Goal: Task Accomplishment & Management: Use online tool/utility

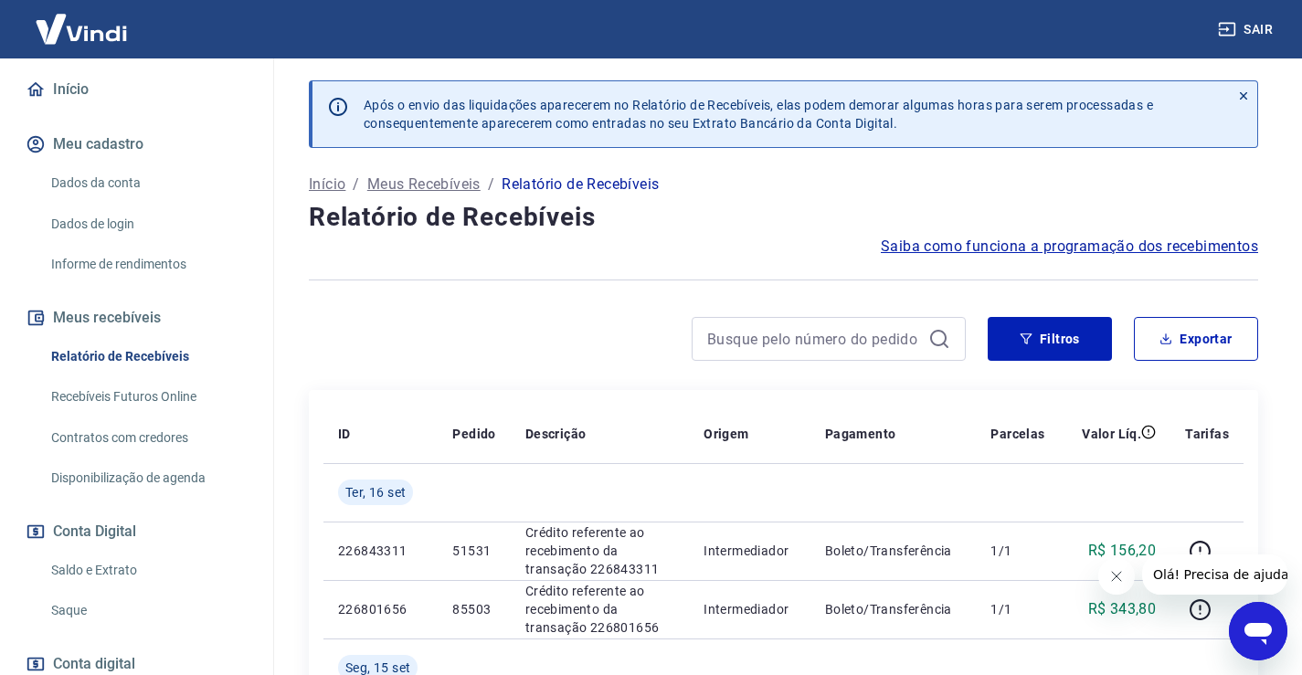
scroll to position [183, 0]
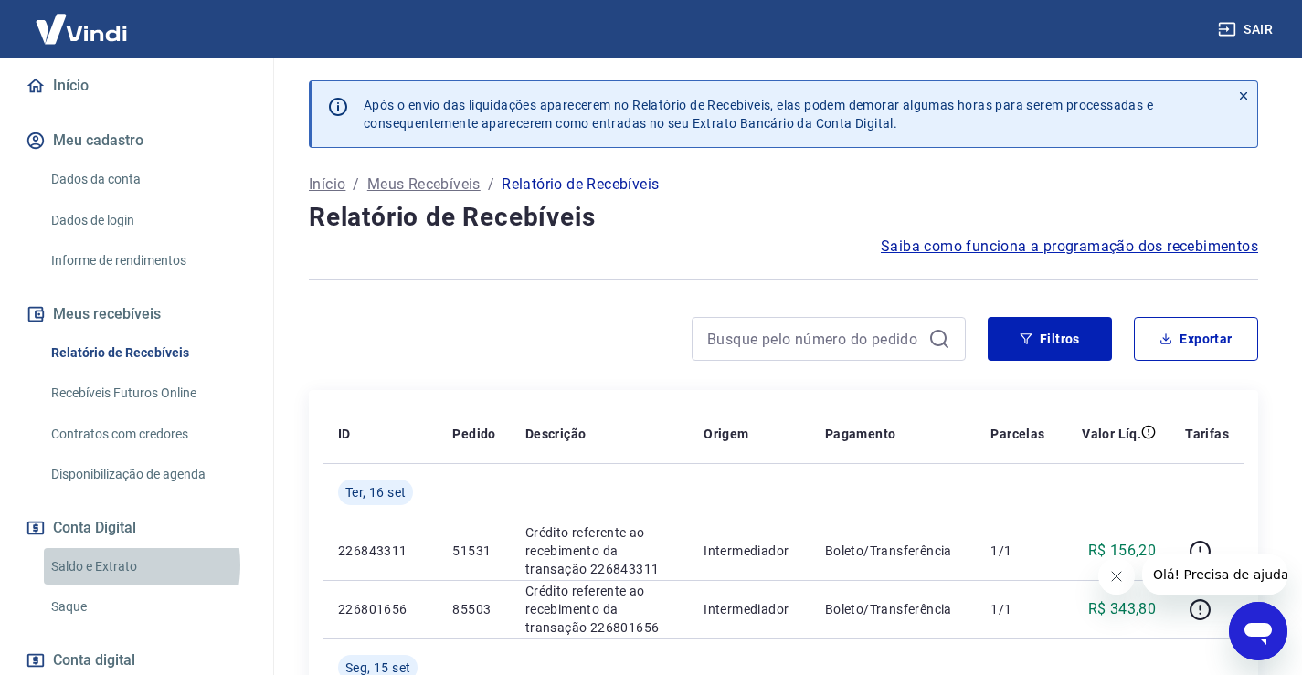
click at [106, 564] on link "Saldo e Extrato" at bounding box center [147, 566] width 207 height 37
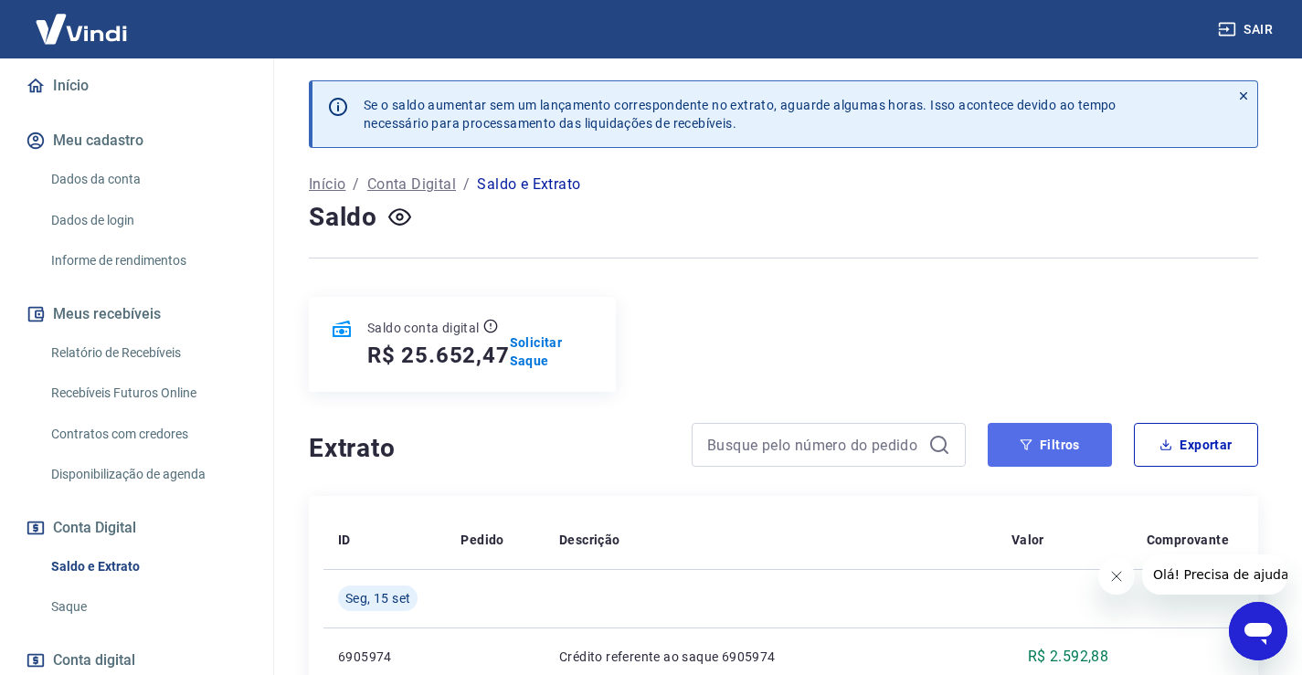
click at [1040, 440] on button "Filtros" at bounding box center [1049, 445] width 124 height 44
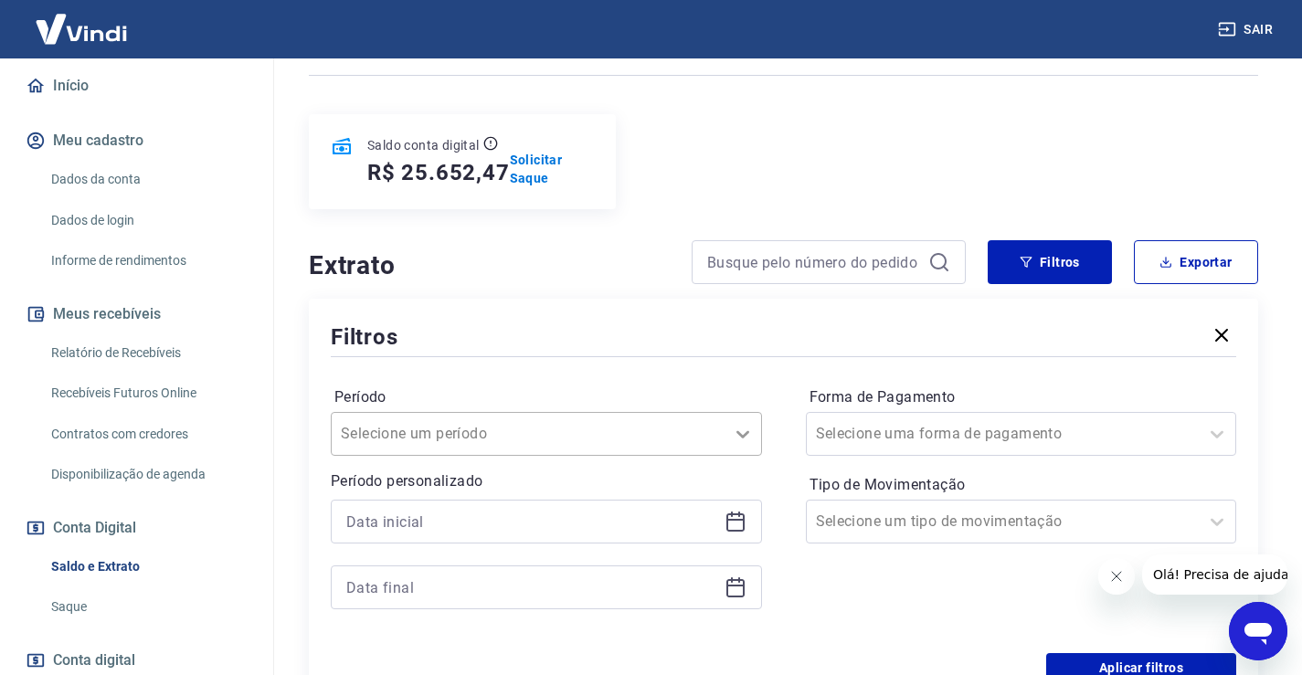
scroll to position [234, 0]
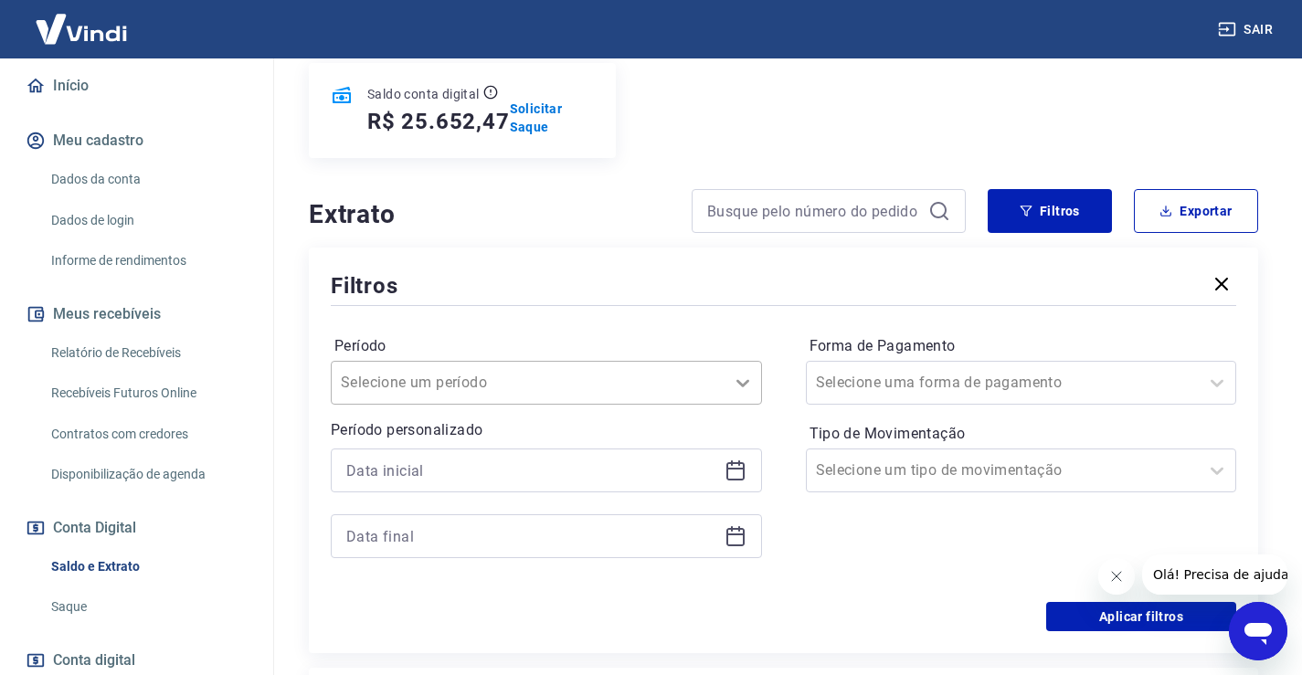
click at [750, 405] on div "Selecione um período" at bounding box center [546, 383] width 431 height 44
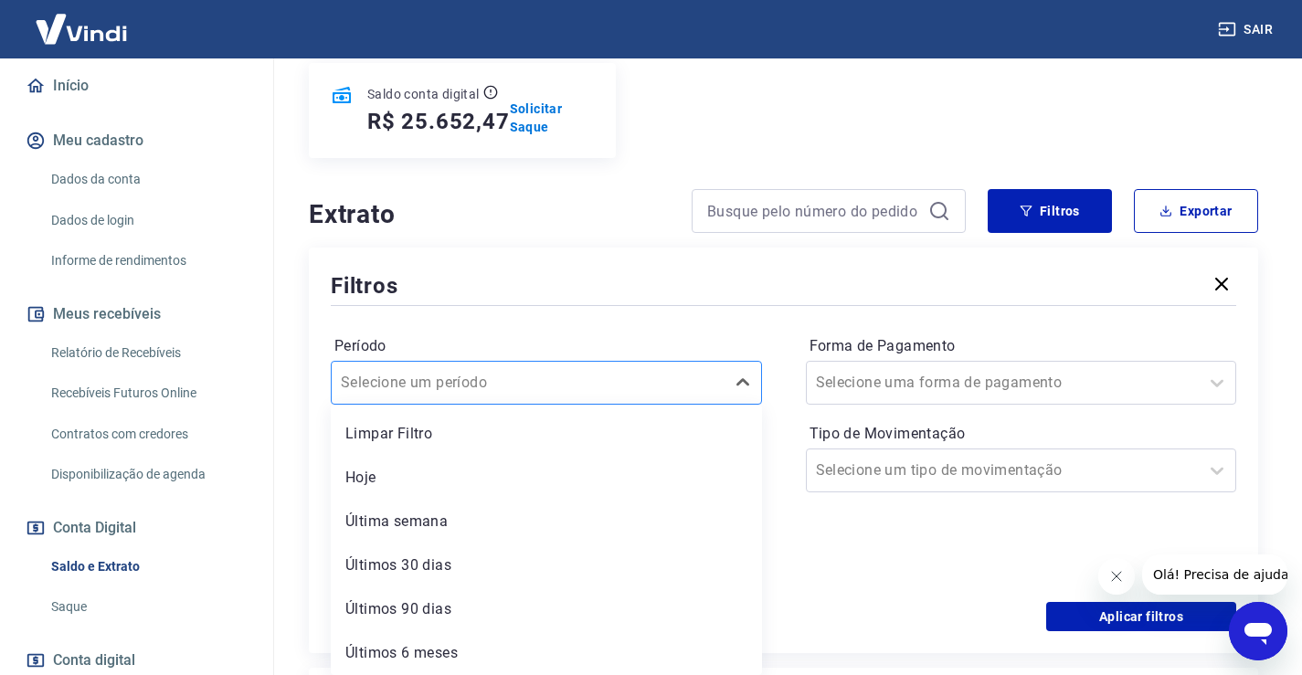
click at [609, 364] on div "Selecione um período" at bounding box center [546, 383] width 431 height 44
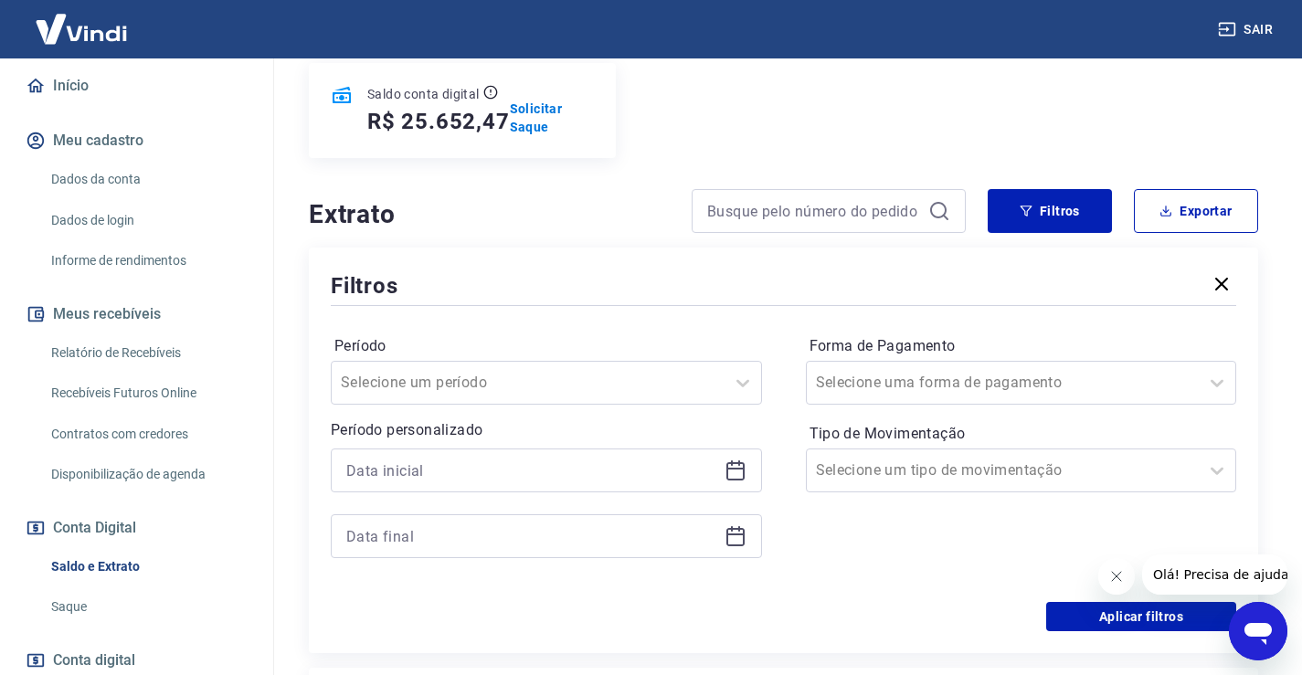
click at [733, 466] on icon at bounding box center [735, 470] width 22 height 22
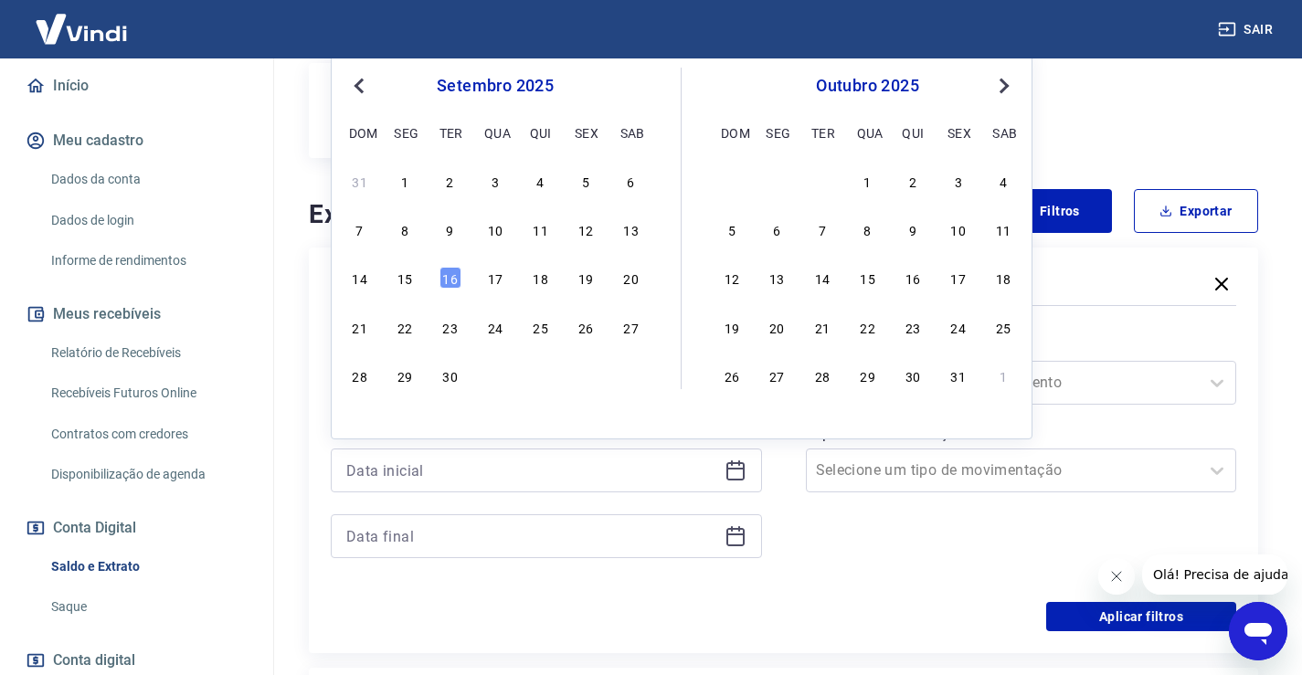
click at [358, 92] on button "Previous Month" at bounding box center [359, 86] width 22 height 22
click at [587, 184] on div "1" at bounding box center [585, 181] width 22 height 22
type input "01/08/2025"
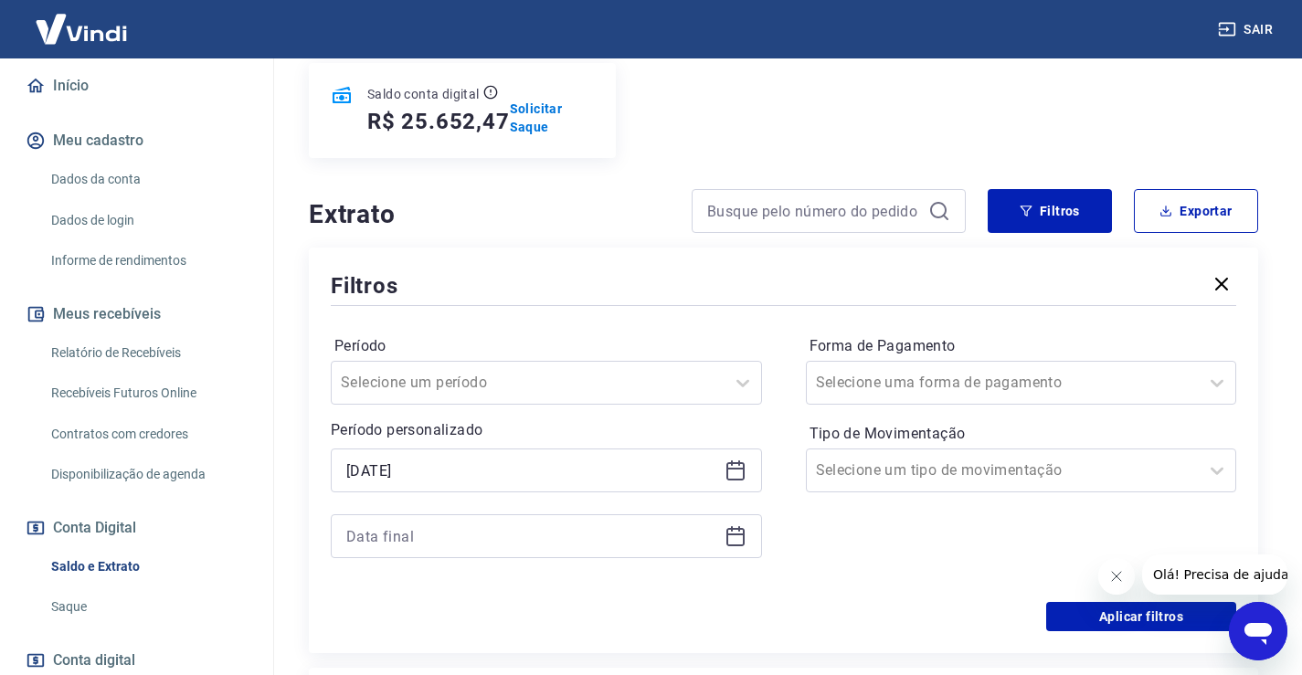
click at [738, 536] on icon at bounding box center [735, 536] width 22 height 22
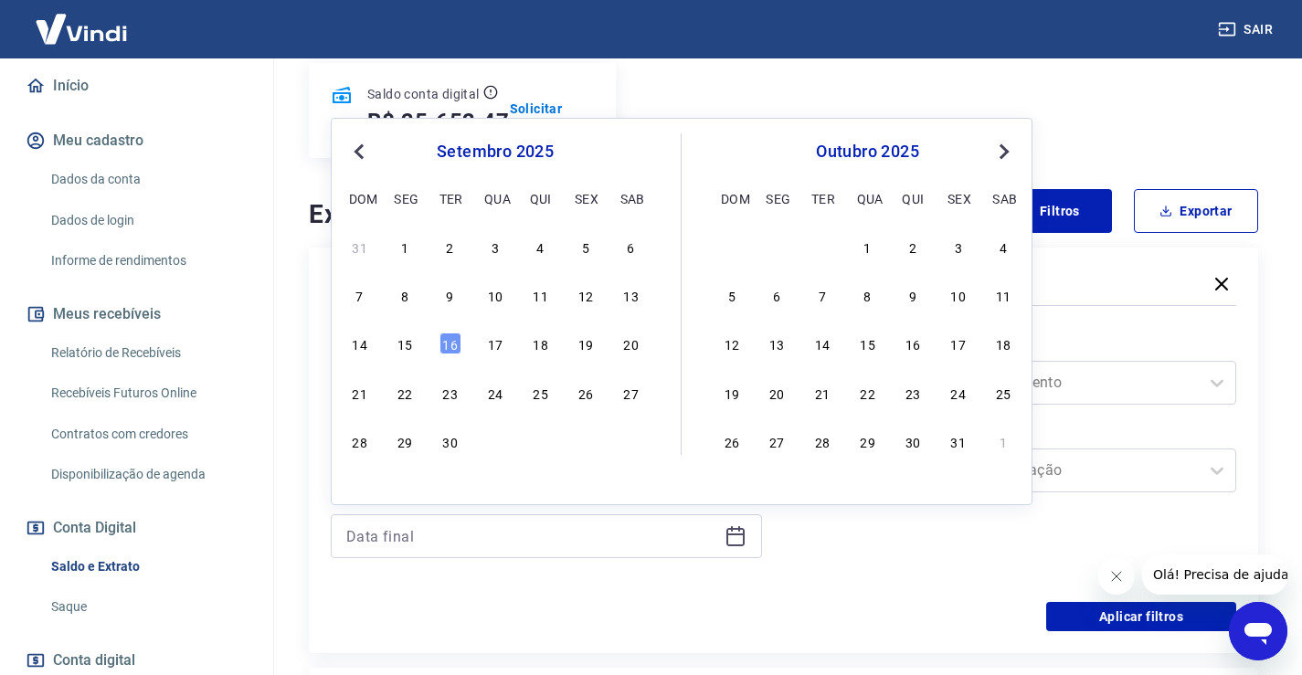
click at [361, 153] on span "Previous Month" at bounding box center [361, 151] width 0 height 21
click at [363, 489] on div "31" at bounding box center [360, 490] width 22 height 22
type input "31/08/2025"
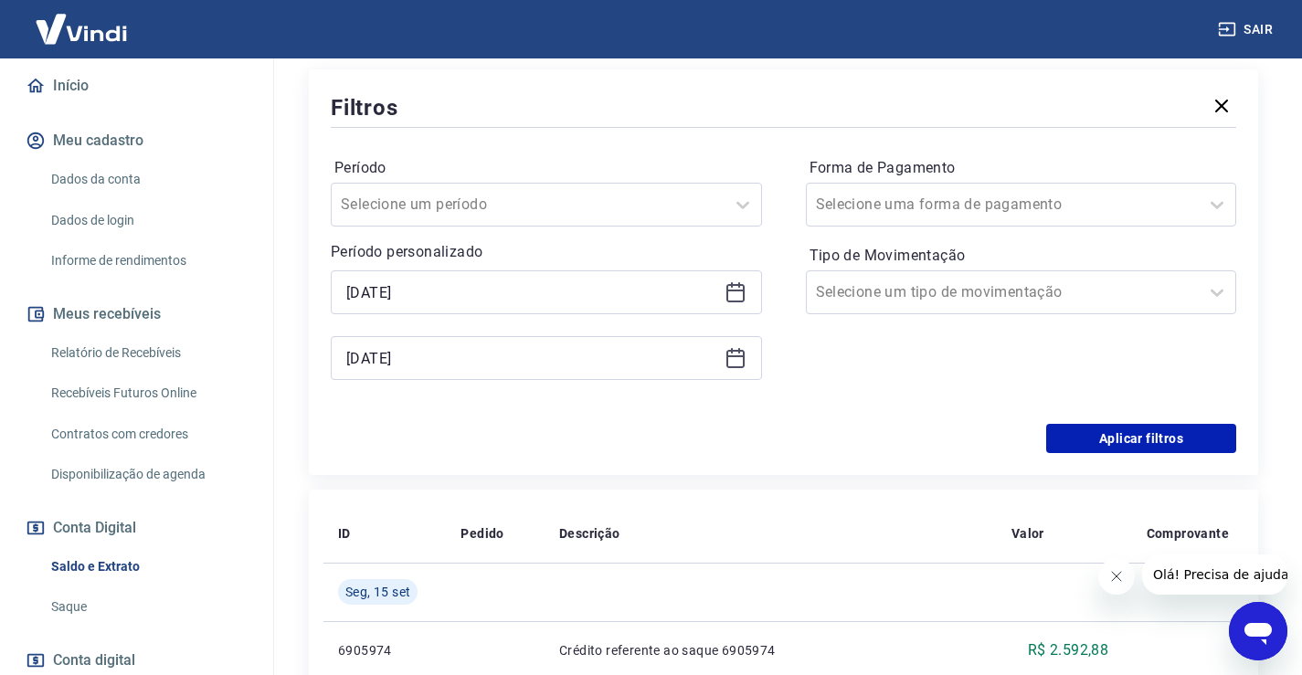
scroll to position [416, 0]
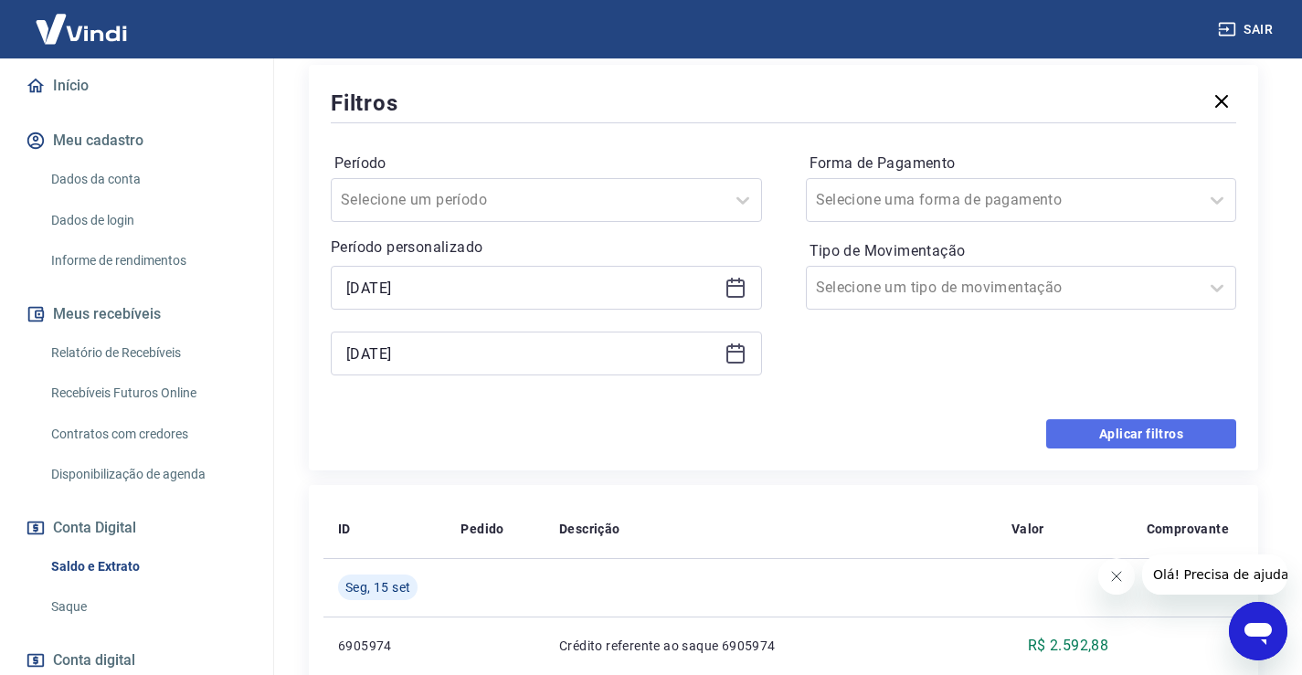
click at [1131, 436] on button "Aplicar filtros" at bounding box center [1141, 433] width 190 height 29
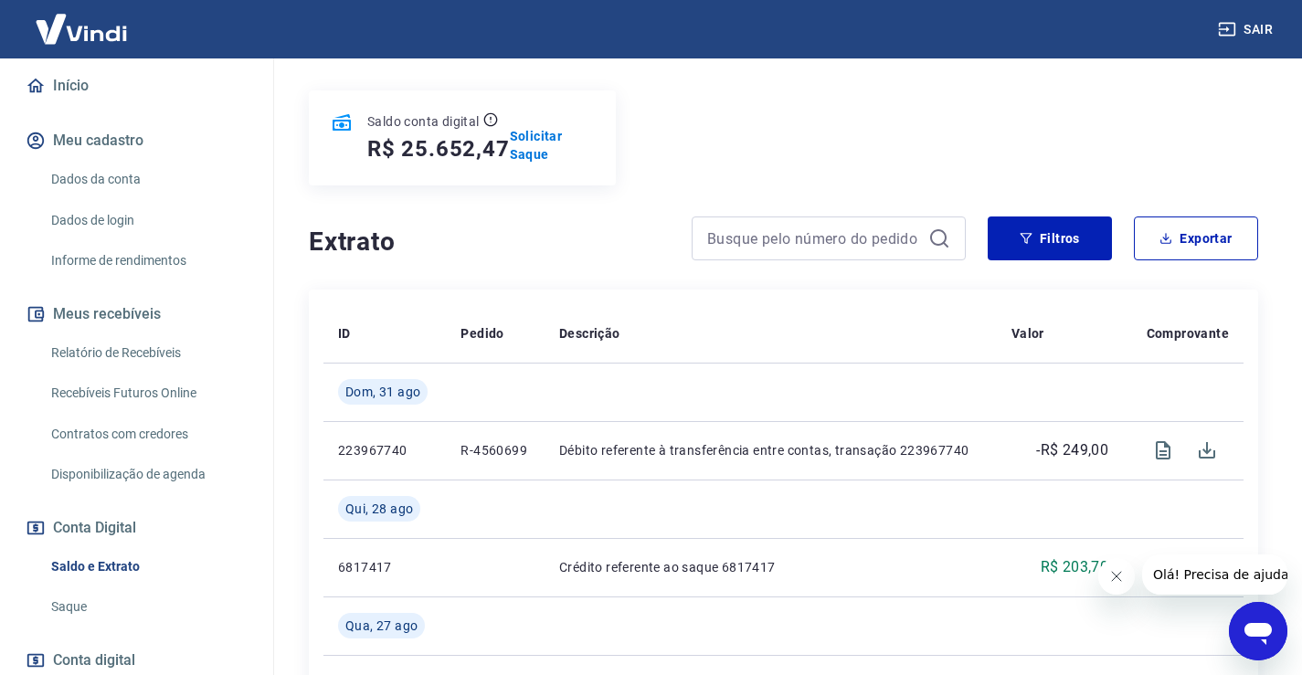
scroll to position [274, 0]
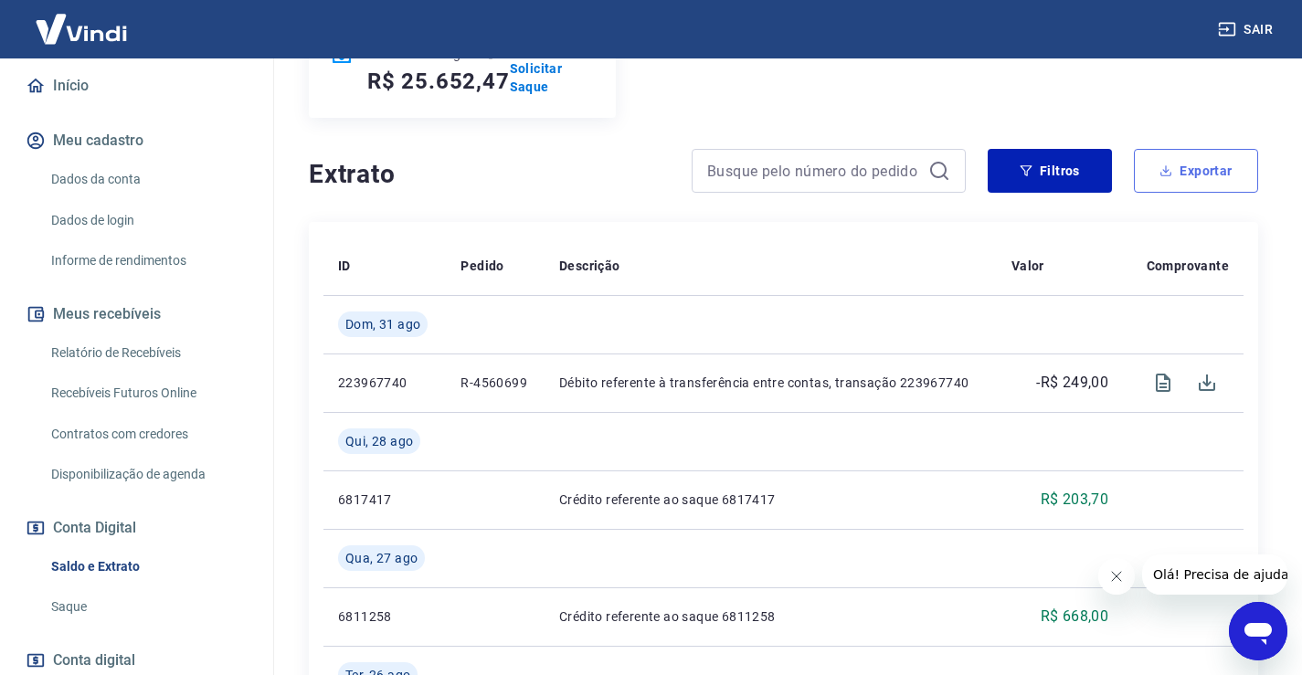
click at [1202, 175] on button "Exportar" at bounding box center [1195, 171] width 124 height 44
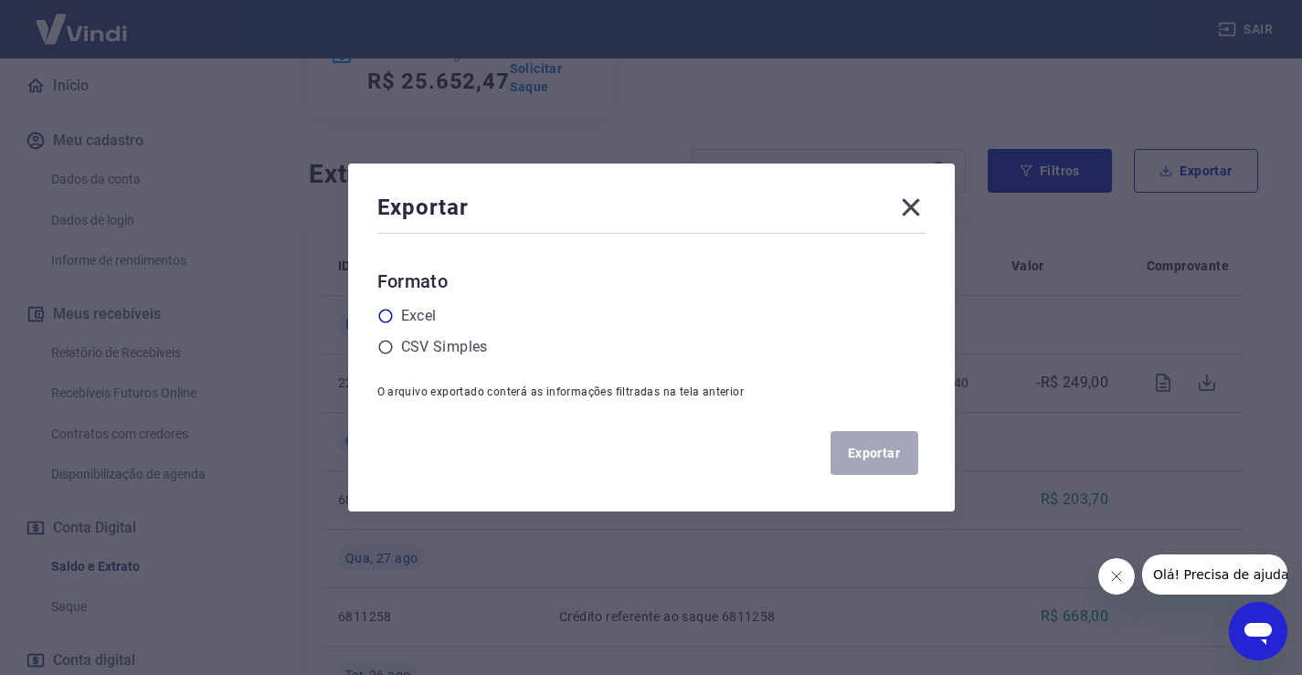
click at [394, 313] on icon at bounding box center [385, 316] width 16 height 16
click at [0, 0] on input "radio" at bounding box center [0, 0] width 0 height 0
click at [867, 447] on button "Exportar" at bounding box center [874, 453] width 88 height 44
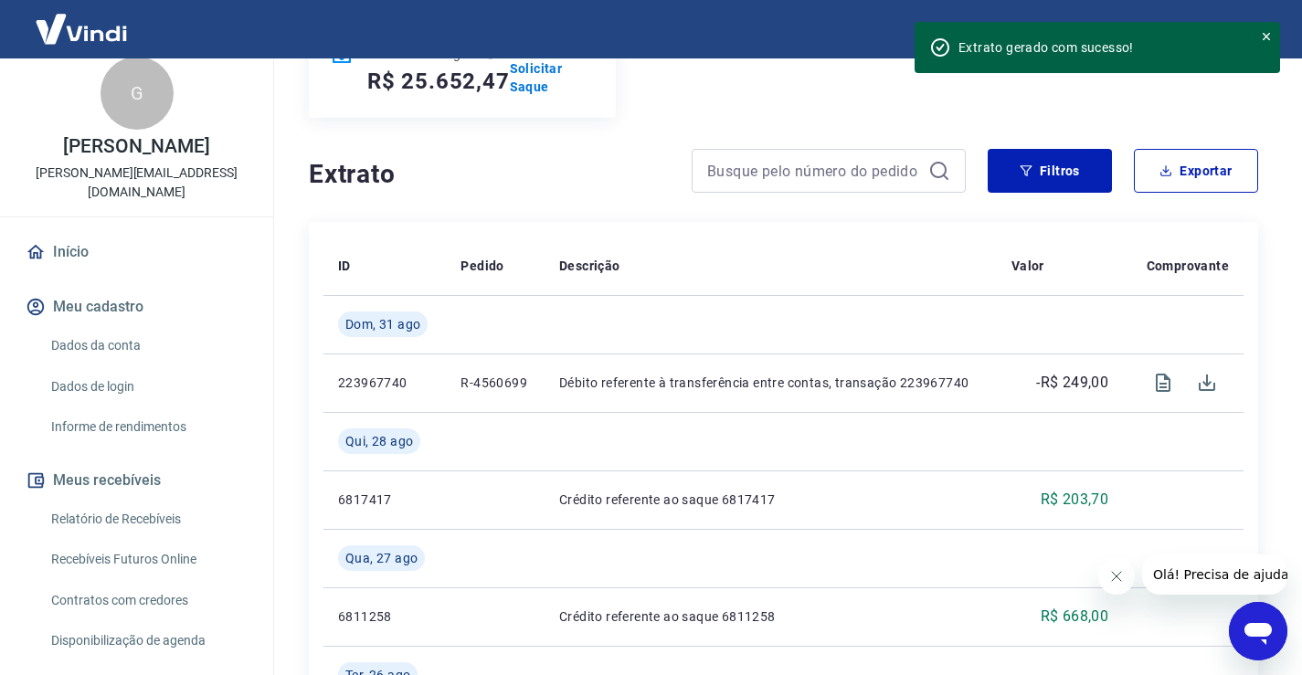
scroll to position [0, 0]
